Goal: Book appointment/travel/reservation

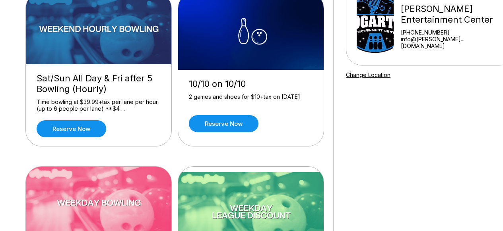
scroll to position [79, 0]
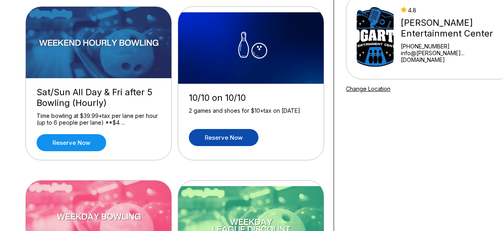
click at [208, 132] on link "Reserve now" at bounding box center [224, 137] width 70 height 17
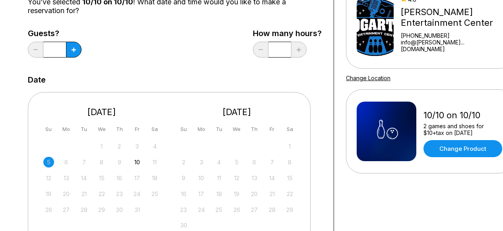
scroll to position [159, 0]
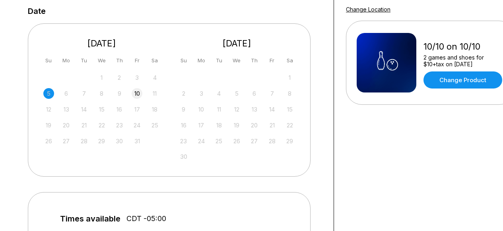
click at [142, 93] on div "10" at bounding box center [137, 93] width 11 height 11
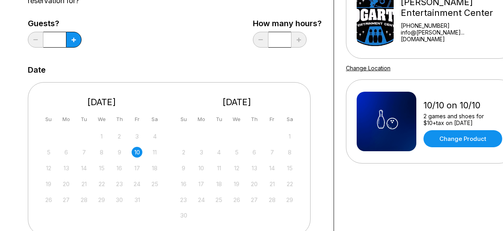
scroll to position [119, 0]
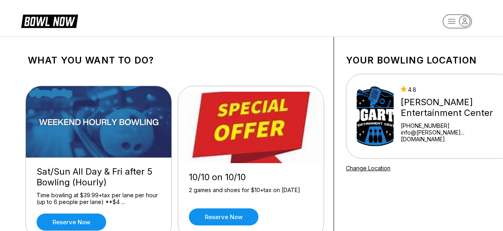
click at [269, 137] on img at bounding box center [251, 128] width 146 height 72
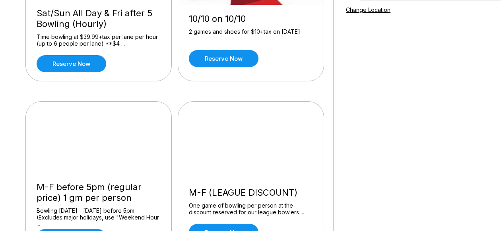
scroll to position [159, 0]
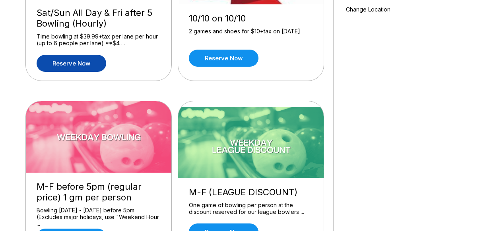
click at [79, 64] on link "Reserve now" at bounding box center [72, 63] width 70 height 17
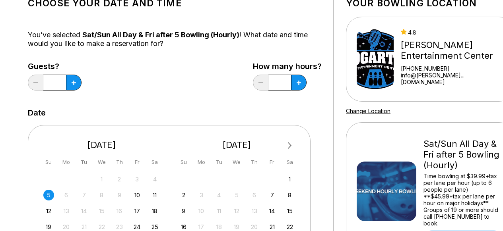
scroll to position [159, 0]
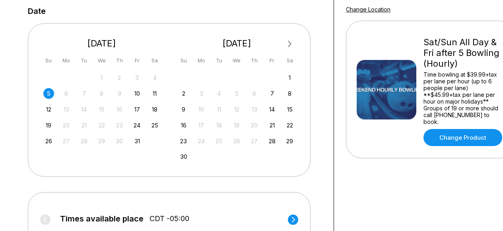
click at [143, 94] on div "5 6 7 8 9 10 11" at bounding box center [101, 93] width 119 height 12
click at [141, 92] on div "10" at bounding box center [137, 93] width 11 height 11
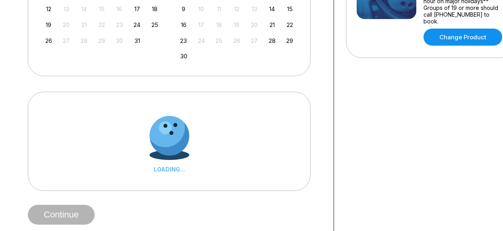
scroll to position [318, 0]
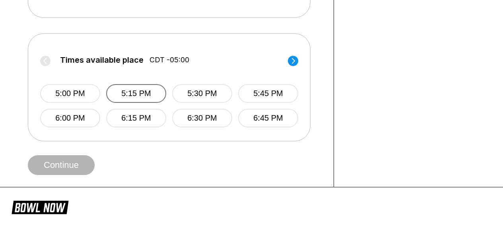
click at [137, 102] on button "5:15 PM" at bounding box center [136, 93] width 60 height 19
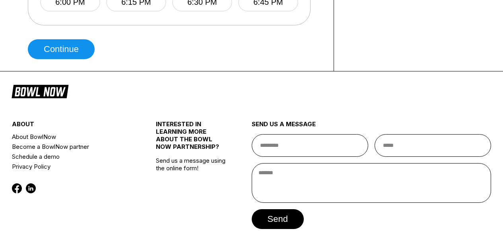
scroll to position [396, 0]
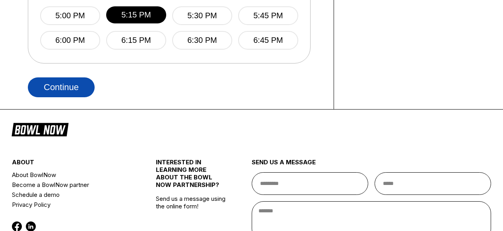
click at [64, 93] on button "Continue" at bounding box center [61, 87] width 67 height 20
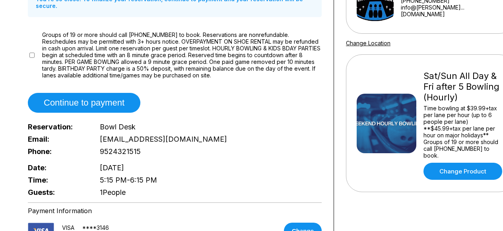
scroll to position [79, 0]
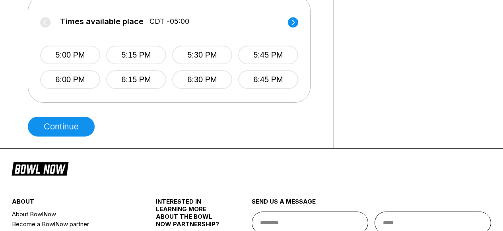
scroll to position [358, 0]
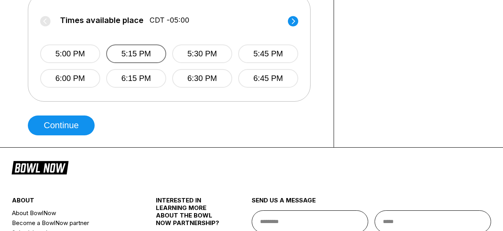
click at [137, 63] on button "5:15 PM" at bounding box center [136, 53] width 60 height 19
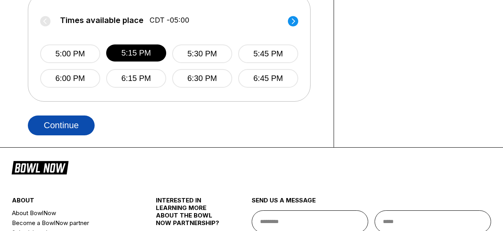
click at [45, 127] on button "Continue" at bounding box center [61, 126] width 67 height 20
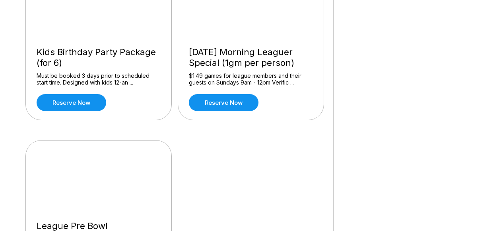
scroll to position [715, 0]
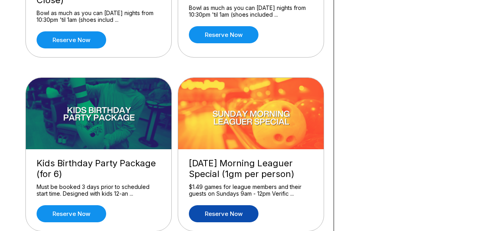
click at [222, 212] on link "Reserve now" at bounding box center [224, 213] width 70 height 17
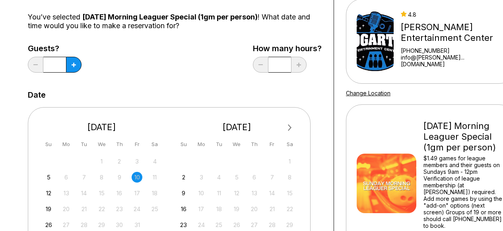
scroll to position [159, 0]
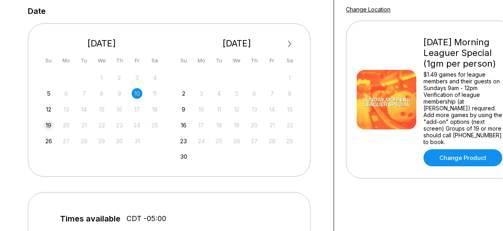
click at [52, 124] on div "19" at bounding box center [48, 125] width 11 height 11
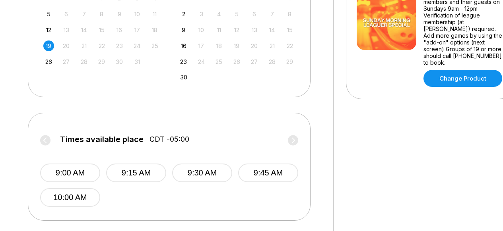
scroll to position [318, 0]
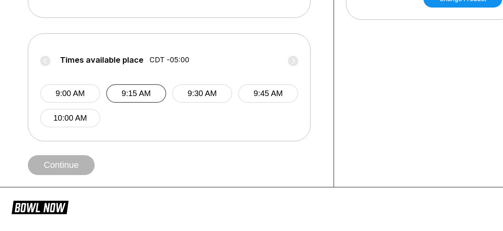
click at [139, 95] on button "9:15 AM" at bounding box center [136, 93] width 60 height 19
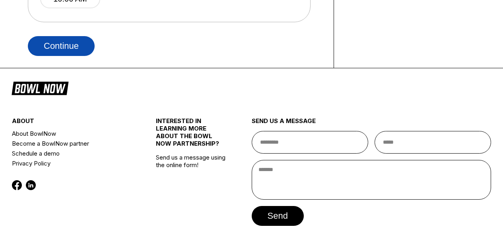
scroll to position [358, 0]
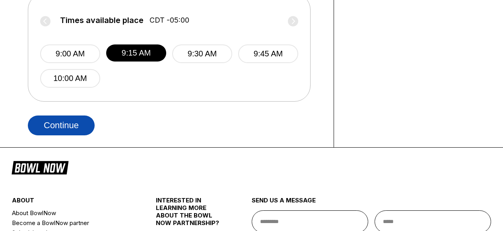
click at [68, 127] on button "Continue" at bounding box center [61, 126] width 67 height 20
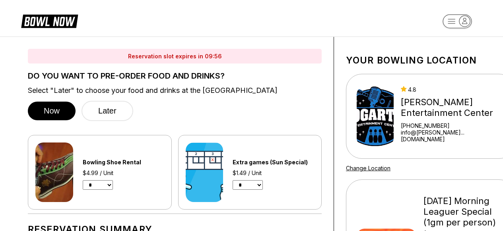
scroll to position [40, 0]
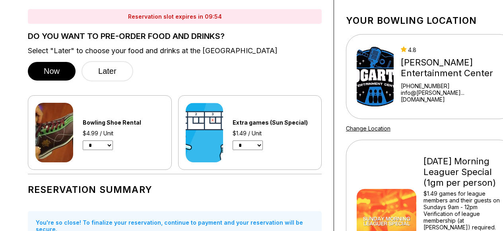
click at [258, 142] on select "* * * * * * * * * * ** ** **" at bounding box center [247, 146] width 30 height 10
select select "*"
click at [232, 141] on select "* * * * * * * * * * ** ** **" at bounding box center [247, 146] width 30 height 10
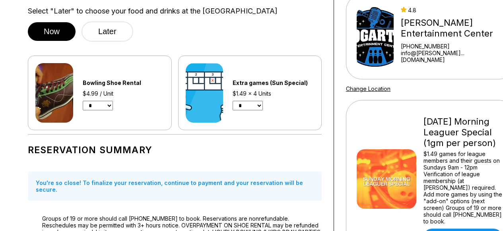
scroll to position [0, 0]
